Goal: Task Accomplishment & Management: Complete application form

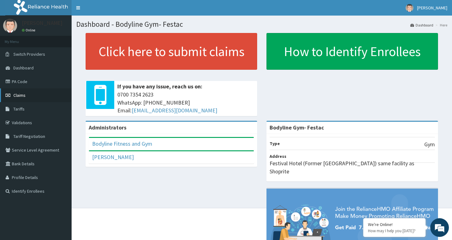
click at [21, 94] on span "Claims" at bounding box center [19, 95] width 12 height 6
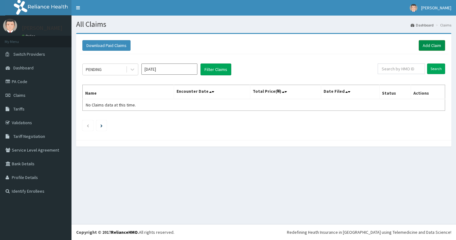
click at [428, 45] on link "Add Claim" at bounding box center [432, 45] width 26 height 11
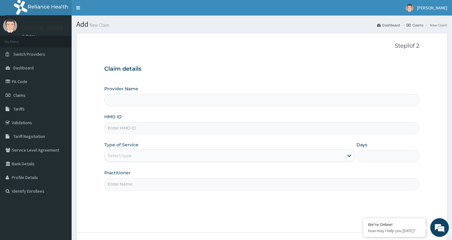
type input "Bodyline Gym- Festac"
type input "1"
click at [137, 128] on input "HMO ID" at bounding box center [261, 128] width 315 height 12
click at [156, 128] on input "HMO ID" at bounding box center [261, 128] width 315 height 12
type input "m"
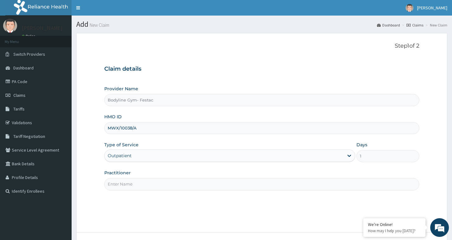
type input "MWX/10038/A"
click at [125, 185] on input "Practitioner" at bounding box center [261, 184] width 315 height 12
type input "bodyline"
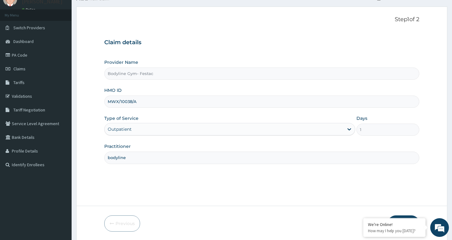
scroll to position [48, 0]
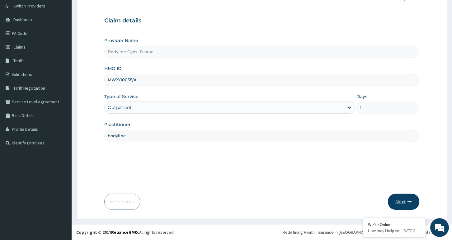
click at [403, 200] on button "Next" at bounding box center [403, 201] width 31 height 16
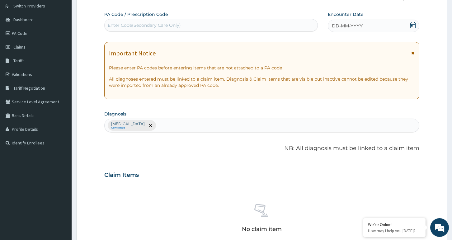
click at [169, 25] on div "Enter Code(Secondary Care Only)" at bounding box center [144, 25] width 73 height 6
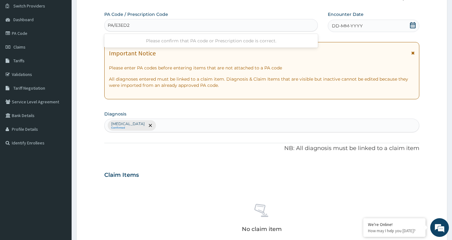
type input "PA/E3ED2A"
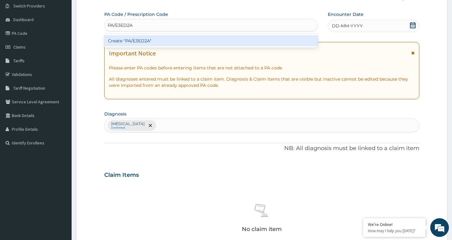
click at [170, 41] on div "Create "PA/E3ED2A"" at bounding box center [210, 40] width 213 height 11
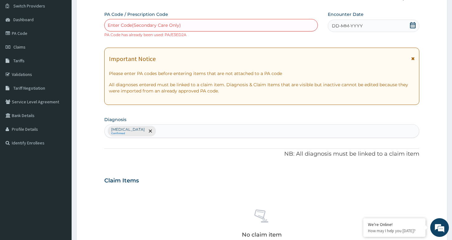
click at [177, 22] on div "Enter Code(Secondary Care Only)" at bounding box center [144, 25] width 73 height 6
type input "PA/E3E02A"
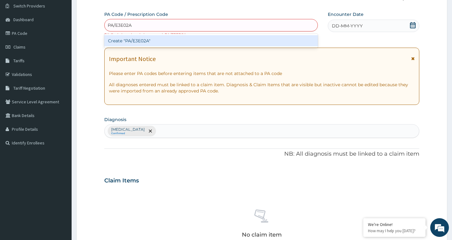
click at [173, 44] on div "Create "PA/E3E02A"" at bounding box center [210, 40] width 213 height 11
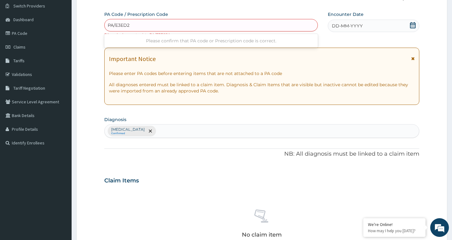
type input "PA/E3ED2A"
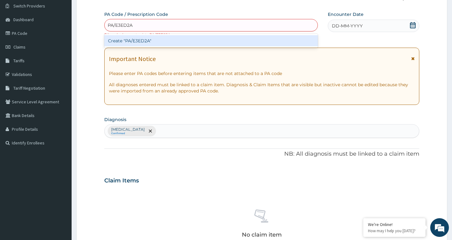
click at [152, 43] on div "Create "PA/E3ED2A"" at bounding box center [210, 40] width 213 height 11
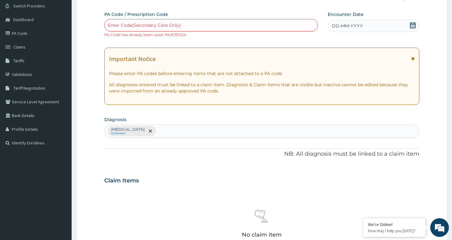
click at [181, 23] on div "Enter Code(Secondary Care Only)" at bounding box center [211, 25] width 213 height 10
type input "PA/E3EO2A"
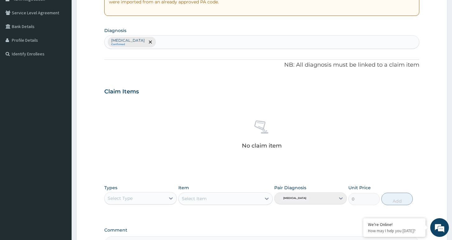
scroll to position [214, 0]
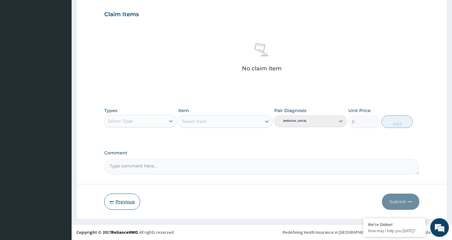
click at [121, 202] on button "Previous" at bounding box center [122, 201] width 36 height 16
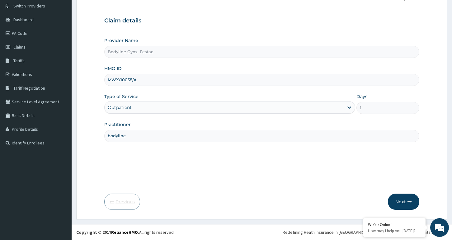
scroll to position [48, 0]
click at [148, 79] on input "MWX/10038/A" at bounding box center [261, 80] width 315 height 12
type input "M"
type input "SSN/10432/B"
click at [401, 201] on button "Next" at bounding box center [403, 201] width 31 height 16
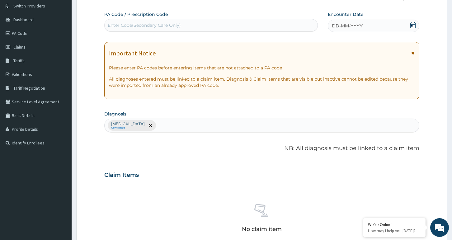
click at [145, 25] on div "Enter Code(Secondary Care Only)" at bounding box center [144, 25] width 73 height 6
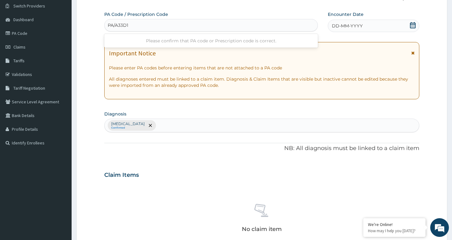
type input "PA/A33D16"
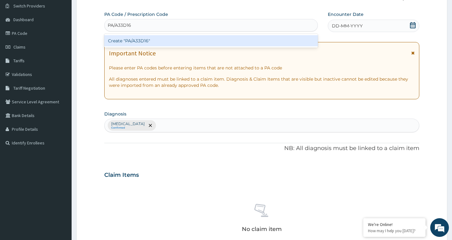
click at [160, 40] on div "Create "PA/A33D16"" at bounding box center [210, 40] width 213 height 11
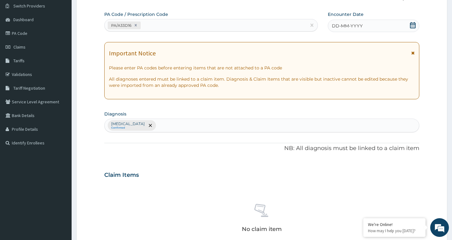
click at [366, 25] on div "DD-MM-YYYY" at bounding box center [373, 26] width 91 height 12
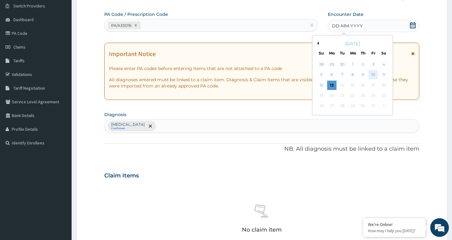
click at [373, 73] on div "10" at bounding box center [372, 74] width 9 height 9
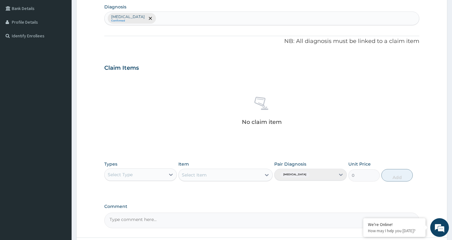
scroll to position [204, 0]
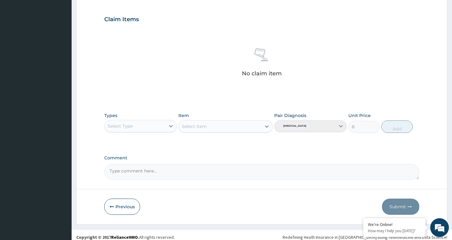
click at [156, 128] on div "Select Type" at bounding box center [135, 126] width 61 height 10
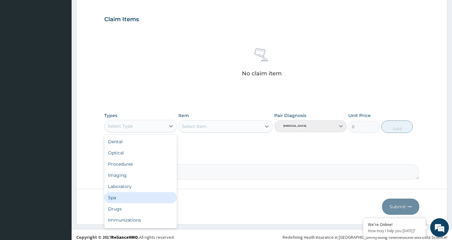
scroll to position [21, 0]
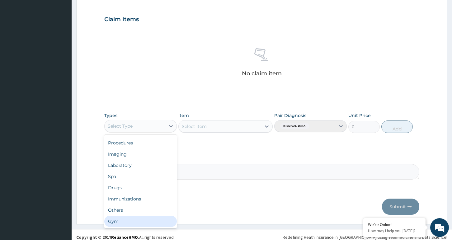
click at [137, 223] on div "Gym" at bounding box center [140, 221] width 72 height 11
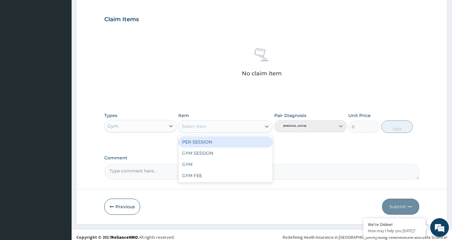
click at [242, 128] on div "Select Item" at bounding box center [220, 126] width 82 height 10
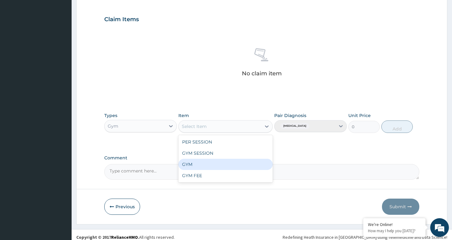
click at [227, 164] on div "GYM" at bounding box center [225, 164] width 94 height 11
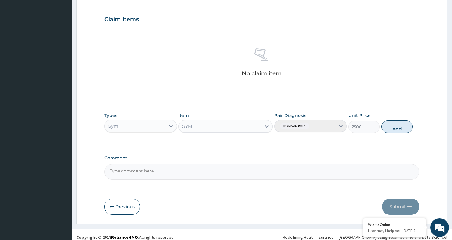
click at [404, 128] on button "Add" at bounding box center [396, 126] width 31 height 12
type input "0"
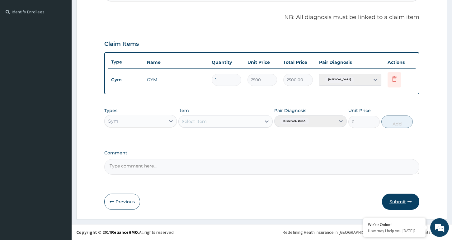
click at [399, 201] on button "Submit" at bounding box center [400, 201] width 37 height 16
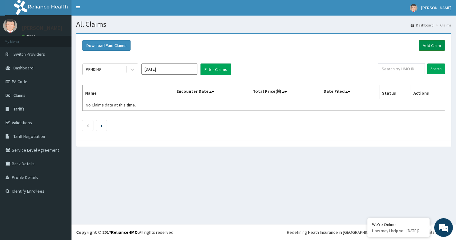
click at [431, 46] on link "Add Claim" at bounding box center [432, 45] width 26 height 11
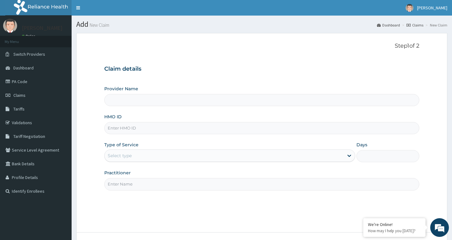
click at [126, 129] on input "HMO ID" at bounding box center [261, 128] width 315 height 12
type input "Bodyline Gym- Festac"
type input "1"
type input "SSN/10432/A"
click at [136, 184] on input "Practitioner" at bounding box center [261, 184] width 315 height 12
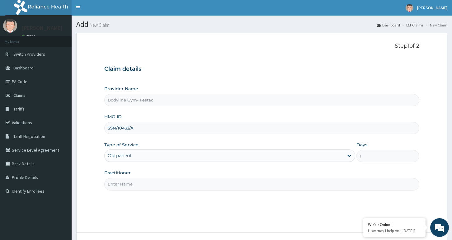
type input "bodyline"
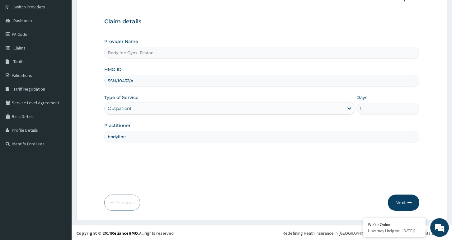
scroll to position [48, 0]
click at [399, 202] on button "Next" at bounding box center [403, 201] width 31 height 16
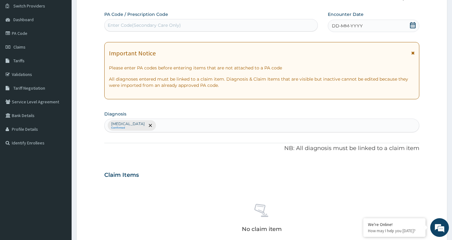
click at [186, 25] on div "Enter Code(Secondary Care Only)" at bounding box center [211, 25] width 213 height 10
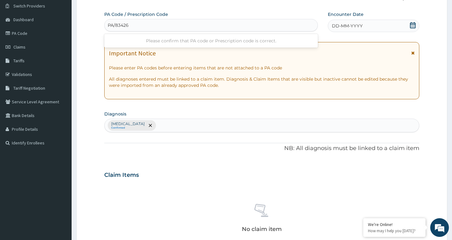
type input "PA/83426E"
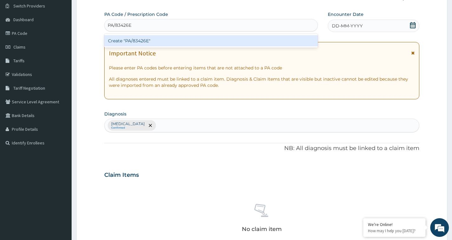
click at [187, 41] on div "Create "PA/83426E"" at bounding box center [210, 40] width 213 height 11
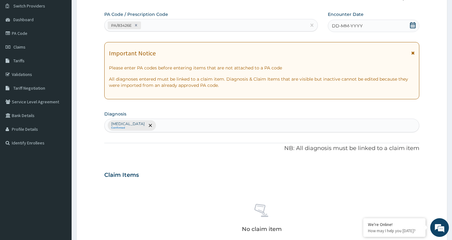
click at [357, 20] on div "DD-MM-YYYY" at bounding box center [373, 26] width 91 height 12
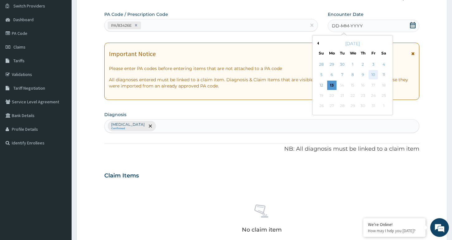
click at [373, 74] on div "10" at bounding box center [372, 74] width 9 height 9
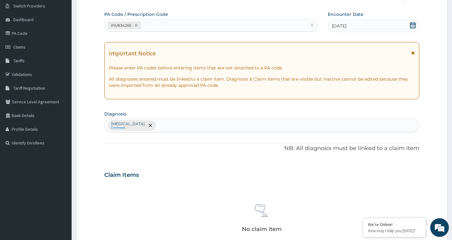
scroll to position [204, 0]
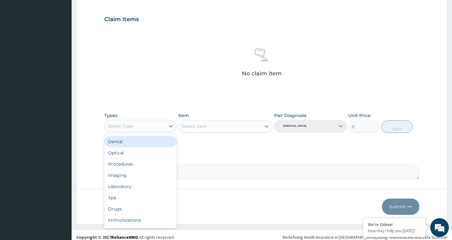
click at [162, 129] on div "Select Type" at bounding box center [135, 126] width 61 height 10
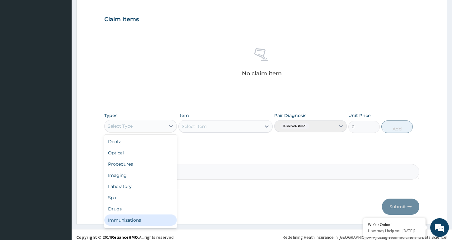
scroll to position [21, 0]
click at [128, 220] on div "Gym" at bounding box center [140, 221] width 72 height 11
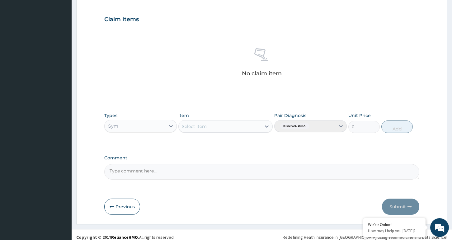
click at [230, 129] on div "Select Item" at bounding box center [220, 126] width 82 height 10
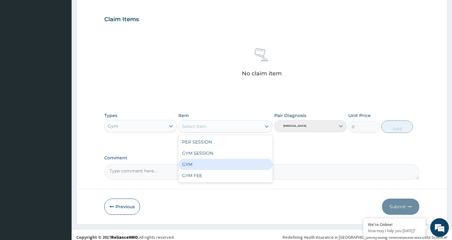
click at [222, 168] on div "GYM" at bounding box center [225, 164] width 94 height 11
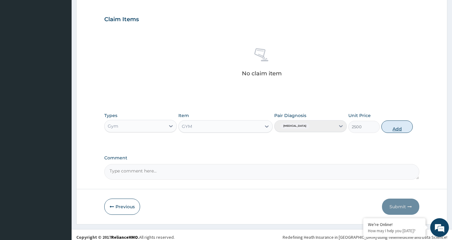
click at [403, 127] on button "Add" at bounding box center [396, 126] width 31 height 12
type input "0"
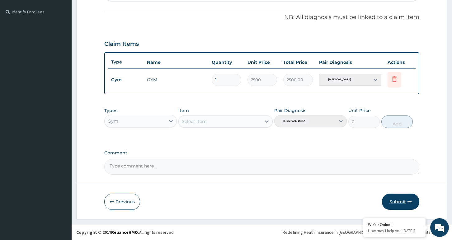
click at [399, 201] on button "Submit" at bounding box center [400, 201] width 37 height 16
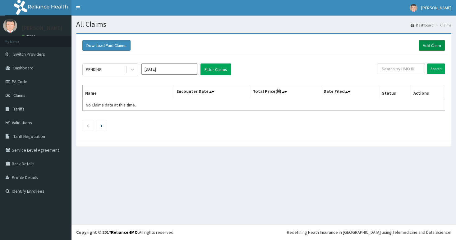
click at [432, 44] on link "Add Claim" at bounding box center [432, 45] width 26 height 11
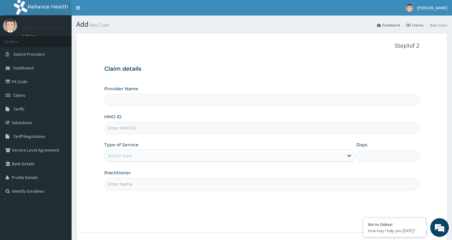
click at [161, 130] on input "HMO ID" at bounding box center [261, 128] width 315 height 12
type input "Bodyline Gym- Festac"
type input "1"
type input "LGL/10237/B"
click at [134, 185] on input "Practitioner" at bounding box center [261, 184] width 315 height 12
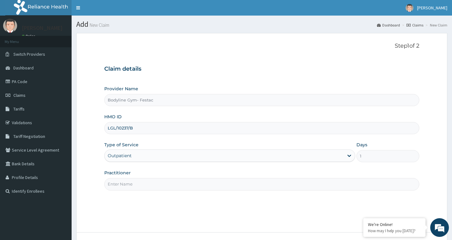
type input "bodyline"
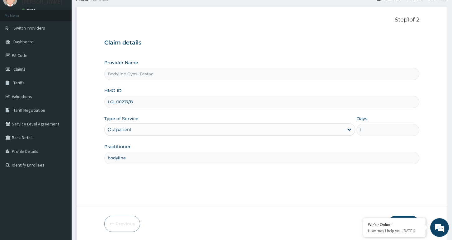
scroll to position [48, 0]
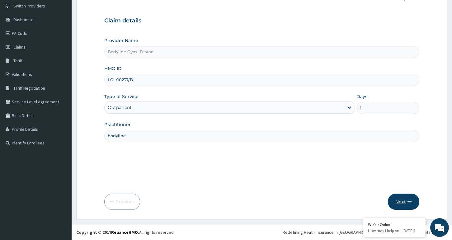
click at [401, 201] on button "Next" at bounding box center [403, 201] width 31 height 16
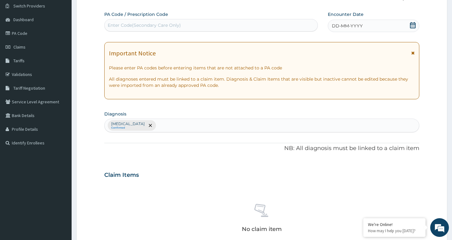
click at [147, 24] on div "Enter Code(Secondary Care Only)" at bounding box center [144, 25] width 73 height 6
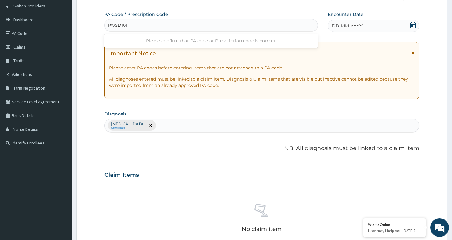
type input "PA/5D1012"
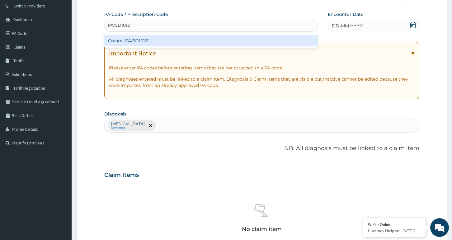
click at [175, 44] on div "Create "PA/5D1012"" at bounding box center [210, 40] width 213 height 11
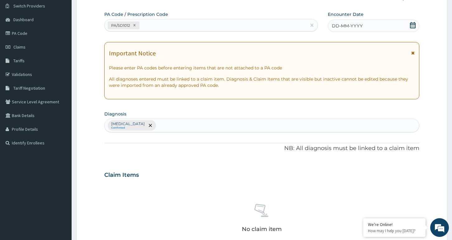
click at [357, 26] on span "DD-MM-YYYY" at bounding box center [347, 26] width 31 height 6
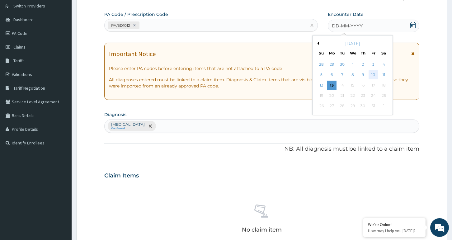
click at [372, 74] on div "10" at bounding box center [372, 74] width 9 height 9
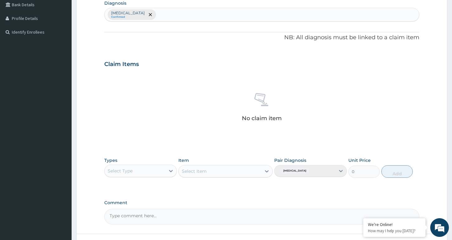
scroll to position [173, 0]
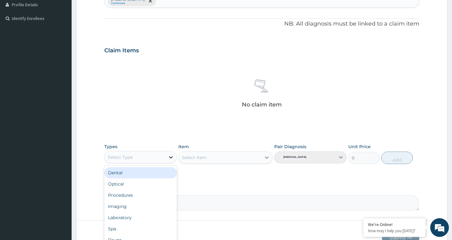
click at [169, 159] on icon at bounding box center [171, 157] width 6 height 6
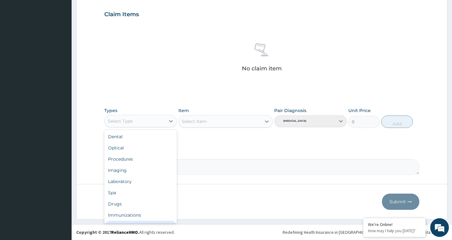
scroll to position [21, 0]
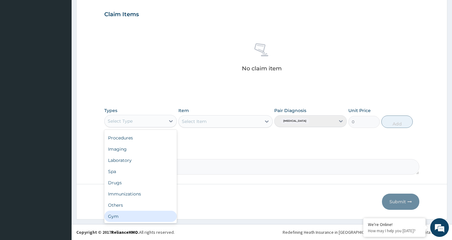
click at [128, 219] on div "Gym" at bounding box center [140, 216] width 72 height 11
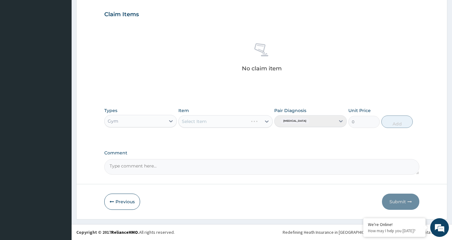
click at [250, 121] on div "Select Item" at bounding box center [225, 121] width 94 height 12
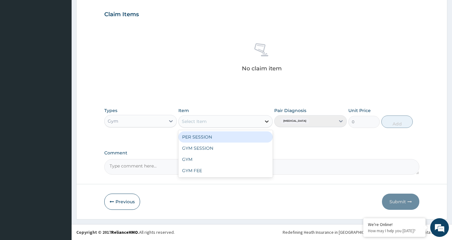
click at [264, 121] on icon at bounding box center [266, 121] width 6 height 6
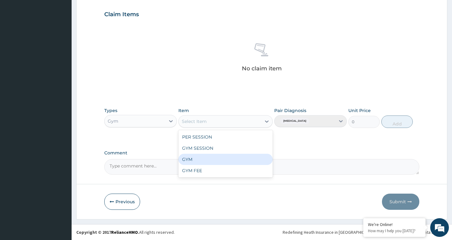
click at [214, 159] on div "GYM" at bounding box center [225, 159] width 94 height 11
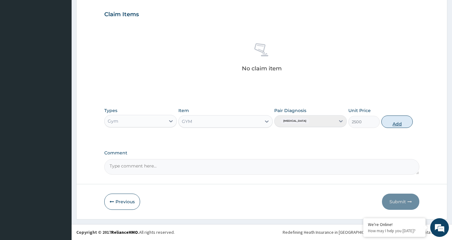
click at [399, 124] on button "Add" at bounding box center [396, 121] width 31 height 12
type input "0"
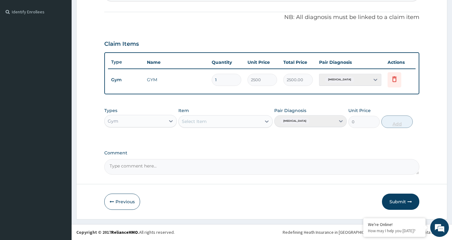
scroll to position [179, 0]
click at [408, 200] on icon "button" at bounding box center [409, 201] width 4 height 4
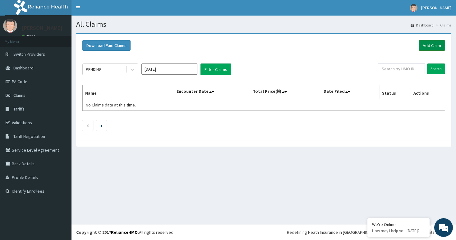
click at [435, 45] on link "Add Claim" at bounding box center [432, 45] width 26 height 11
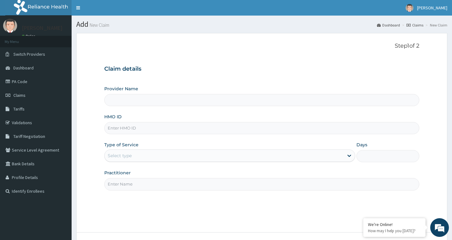
type input "Bodyline Gym- Festac"
type input "1"
click at [137, 127] on input "HMO ID" at bounding box center [261, 128] width 315 height 12
type input "QPA/1000/A"
click at [130, 185] on input "Practitioner" at bounding box center [261, 184] width 315 height 12
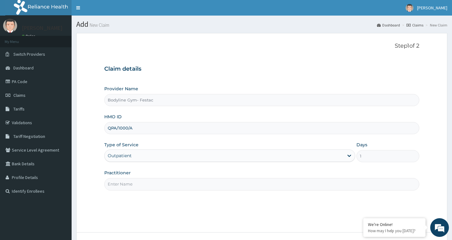
type input "bodyline"
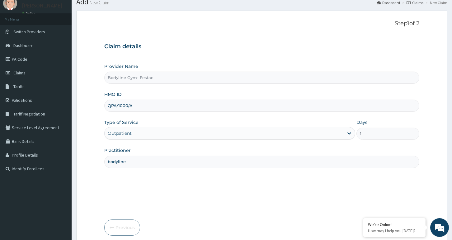
scroll to position [48, 0]
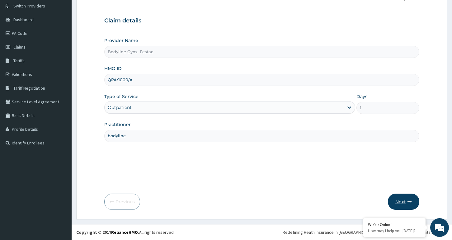
click at [406, 204] on button "Next" at bounding box center [403, 201] width 31 height 16
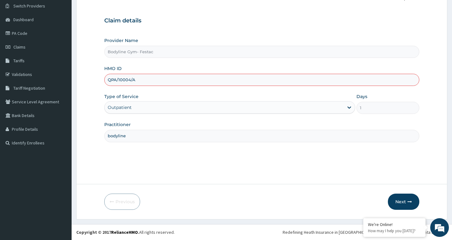
click at [166, 160] on div "Step 1 of 2 Claim details Provider Name Bodyline Gym- Festac HMO ID QPA/10004/A…" at bounding box center [261, 84] width 315 height 180
click at [165, 138] on input "bodyline" at bounding box center [261, 136] width 315 height 12
click at [168, 81] on input "QPA/10004/A" at bounding box center [261, 80] width 315 height 12
type input "Q"
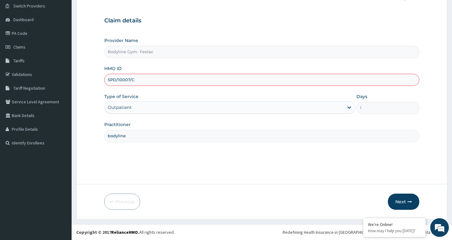
type input "SPD/10007/C"
click at [216, 135] on input "bodyline" at bounding box center [261, 136] width 315 height 12
click at [408, 202] on icon "button" at bounding box center [409, 201] width 4 height 4
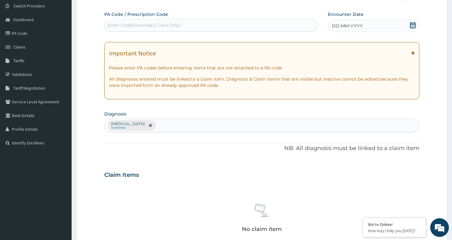
click at [137, 23] on div "Enter Code(Secondary Care Only)" at bounding box center [144, 25] width 73 height 6
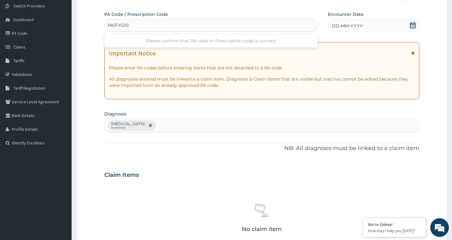
type input "PA/FIFD0D"
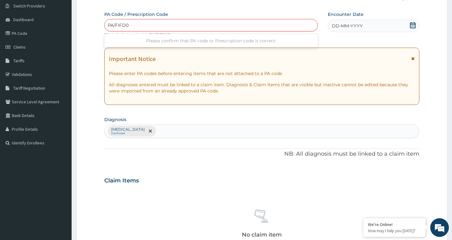
type input "PA/FIFD0D"
type input "PA/"
